Goal: Information Seeking & Learning: Understand process/instructions

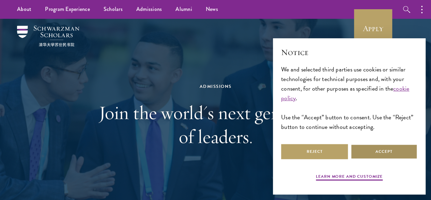
click at [363, 150] on button "Accept" at bounding box center [384, 151] width 67 height 15
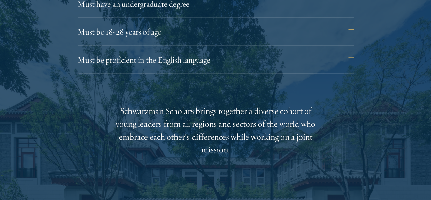
scroll to position [987, 0]
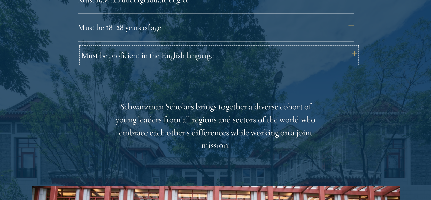
click at [350, 47] on button "Must be proficient in the English language" at bounding box center [219, 55] width 276 height 16
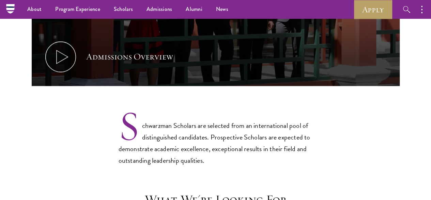
scroll to position [0, 0]
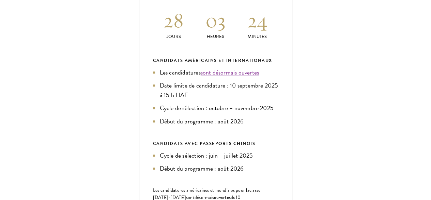
scroll to position [330, 0]
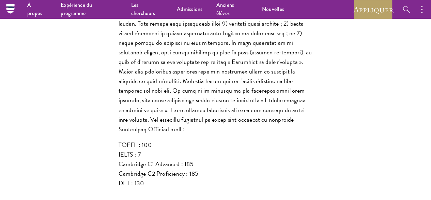
scroll to position [834, 0]
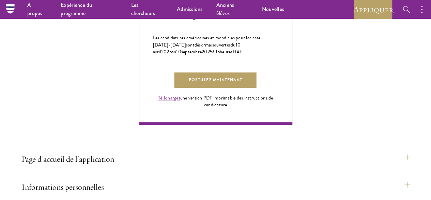
scroll to position [477, 0]
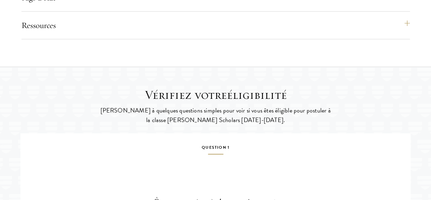
scroll to position [1186, 0]
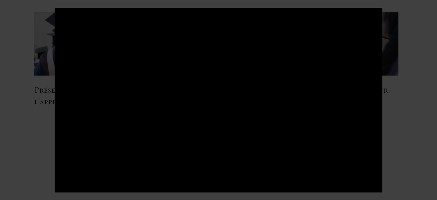
click at [407, 130] on div at bounding box center [218, 100] width 437 height 200
